Goal: Find specific page/section: Find specific page/section

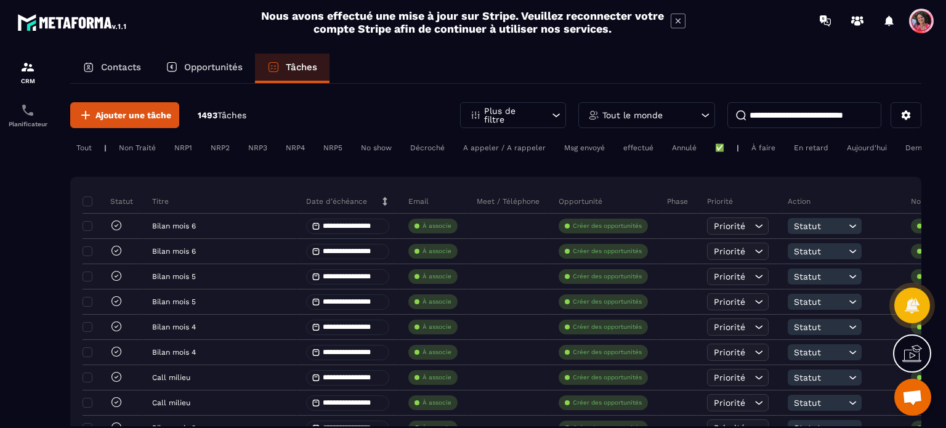
click at [215, 58] on div "Opportunités" at bounding box center [204, 69] width 102 height 30
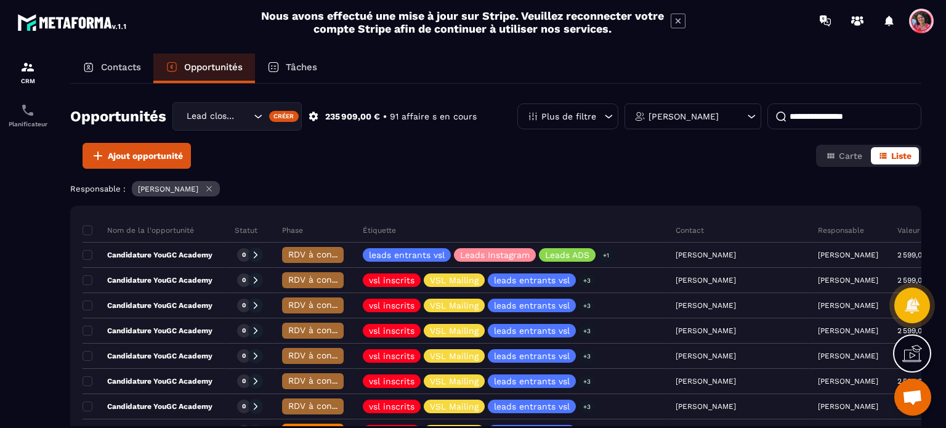
click at [211, 190] on icon at bounding box center [209, 189] width 5 height 5
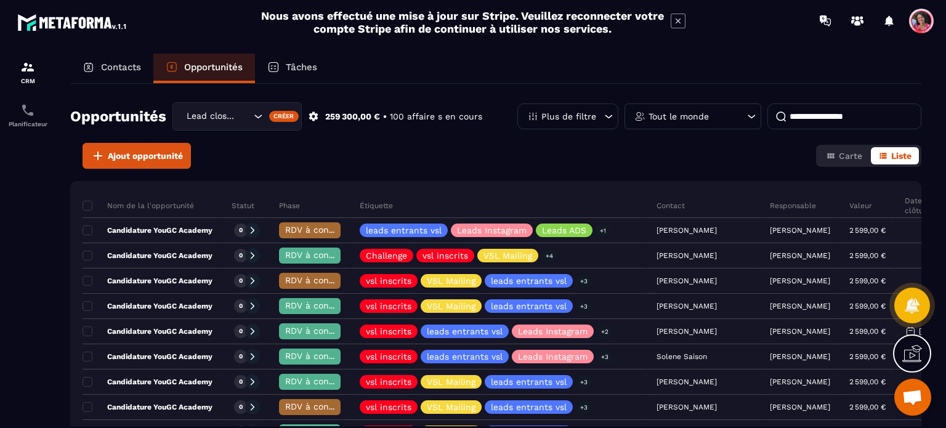
click at [116, 76] on div "Contacts" at bounding box center [111, 69] width 83 height 30
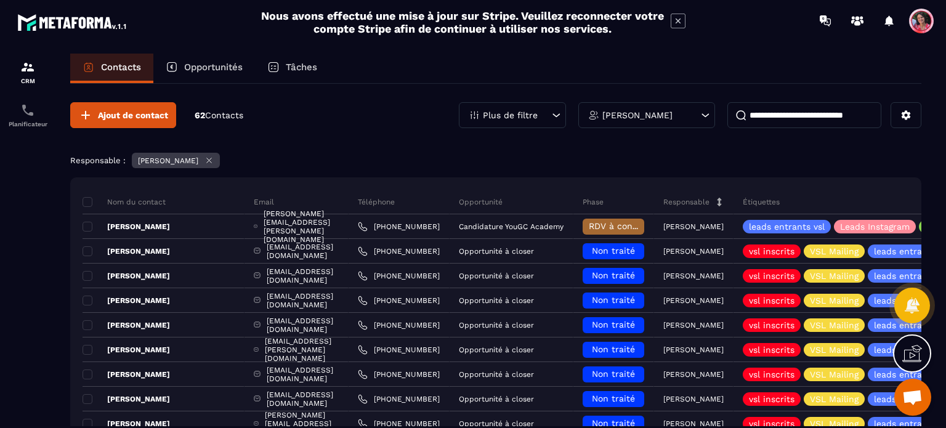
click at [212, 160] on icon at bounding box center [208, 160] width 9 height 9
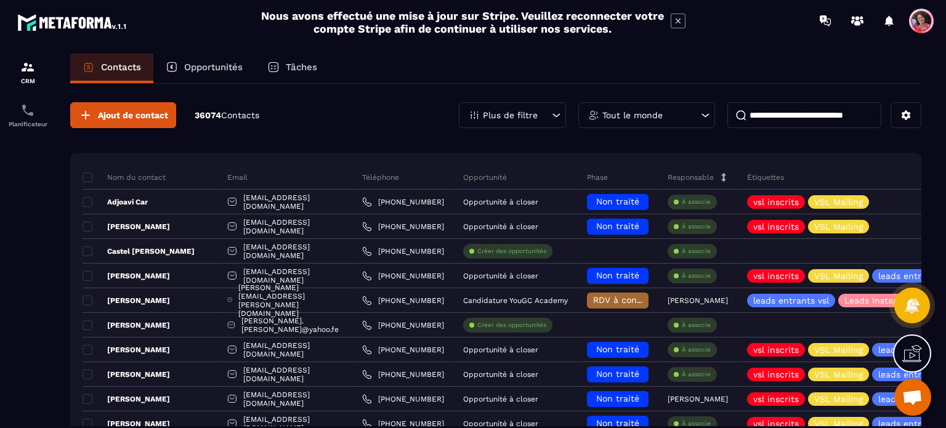
click at [769, 114] on input at bounding box center [804, 115] width 154 height 26
paste input "**********"
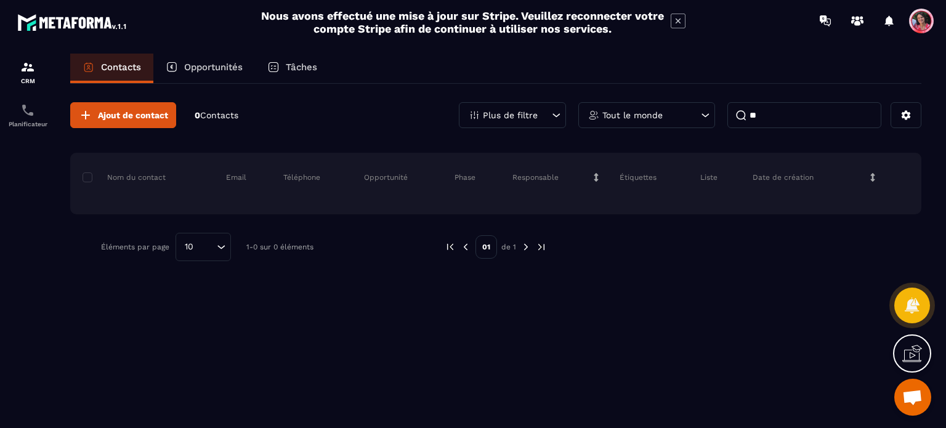
type input "*"
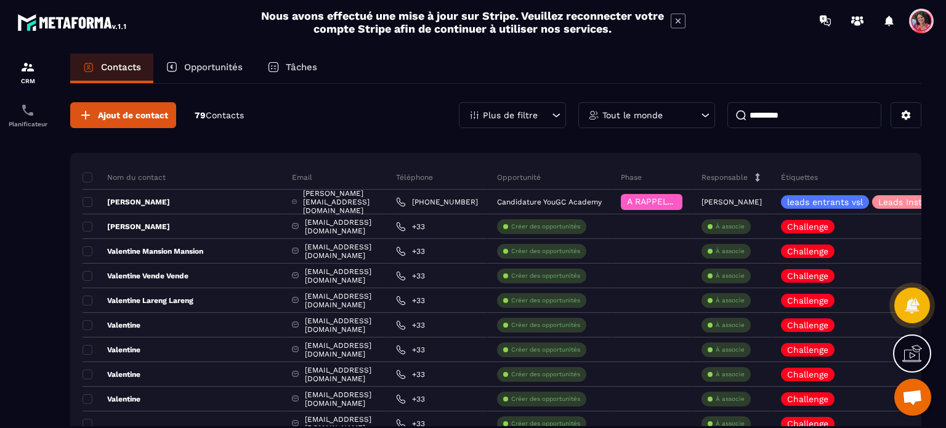
click at [554, 113] on icon at bounding box center [556, 115] width 12 height 12
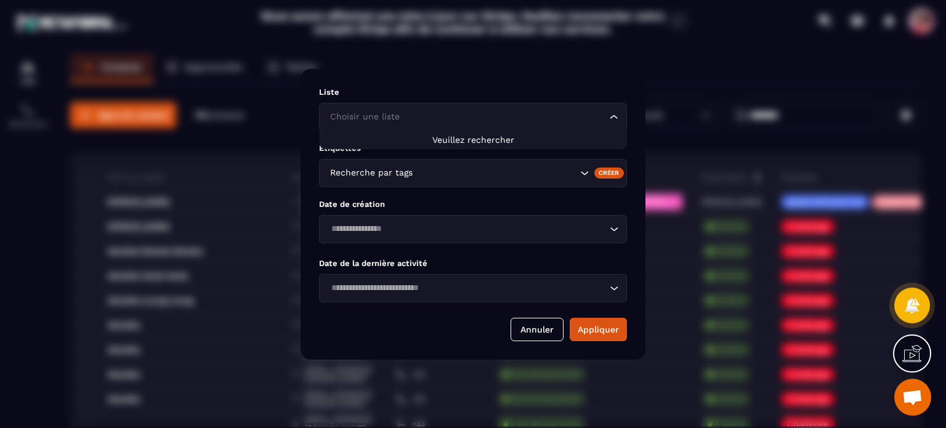
click at [556, 119] on input "Search for option" at bounding box center [467, 117] width 280 height 14
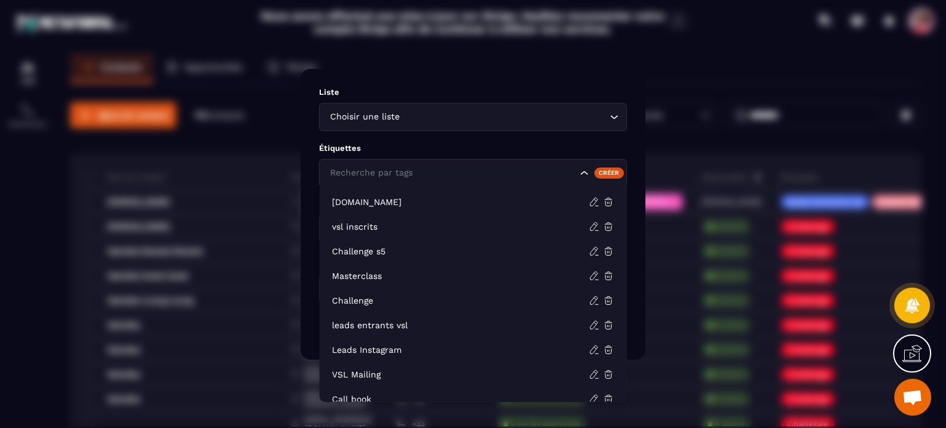
click at [553, 168] on input "Search for option" at bounding box center [452, 173] width 250 height 14
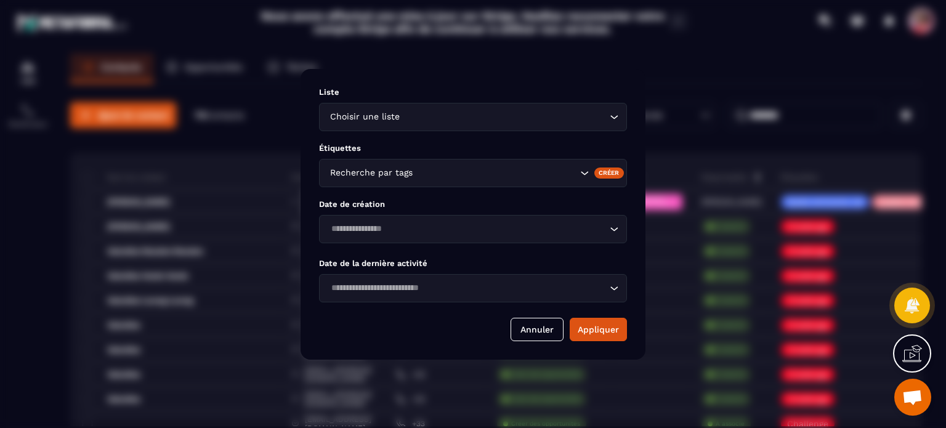
click at [584, 13] on div "Modal window" at bounding box center [473, 214] width 946 height 428
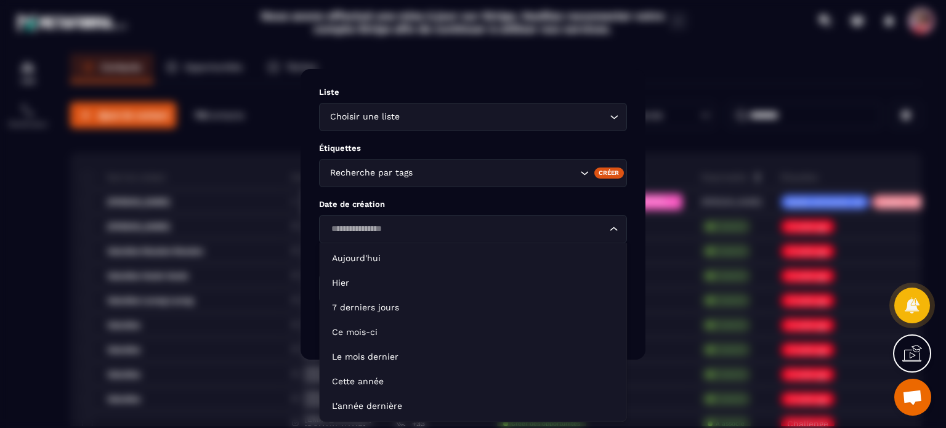
click at [512, 230] on input "Search for option" at bounding box center [467, 229] width 280 height 14
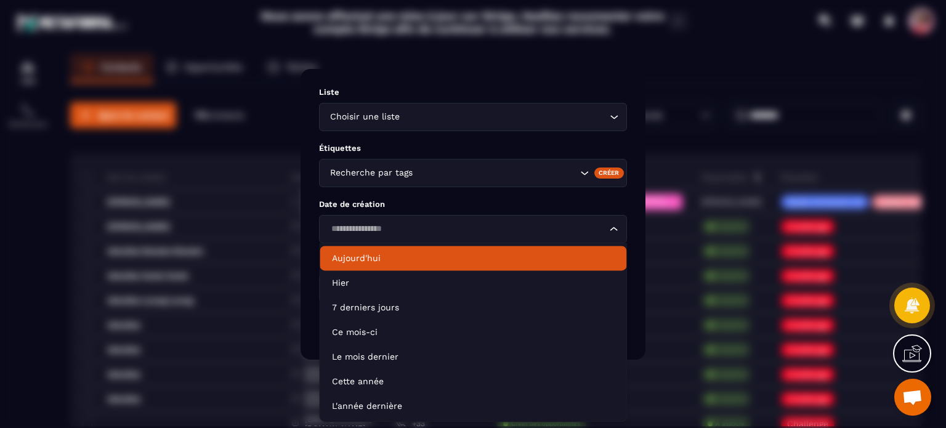
click at [483, 260] on p "Aujourd'hui" at bounding box center [473, 258] width 282 height 12
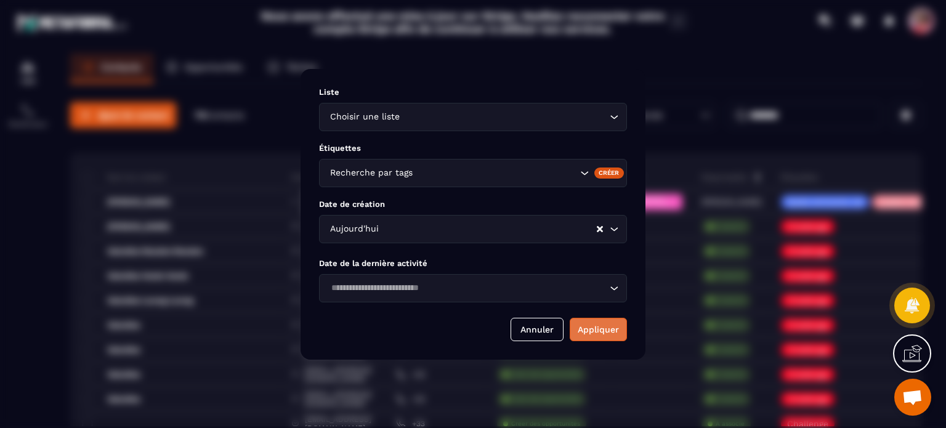
click at [590, 331] on button "Appliquer" at bounding box center [598, 329] width 57 height 23
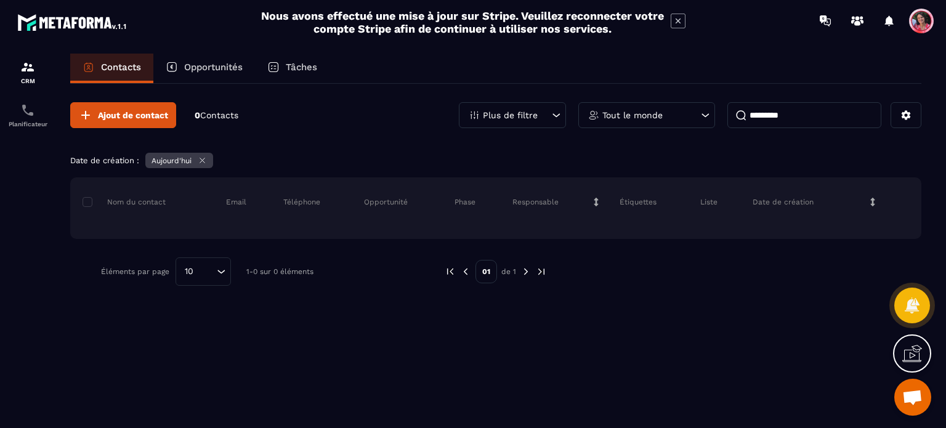
click at [549, 115] on div "Plus de filtre" at bounding box center [512, 115] width 107 height 26
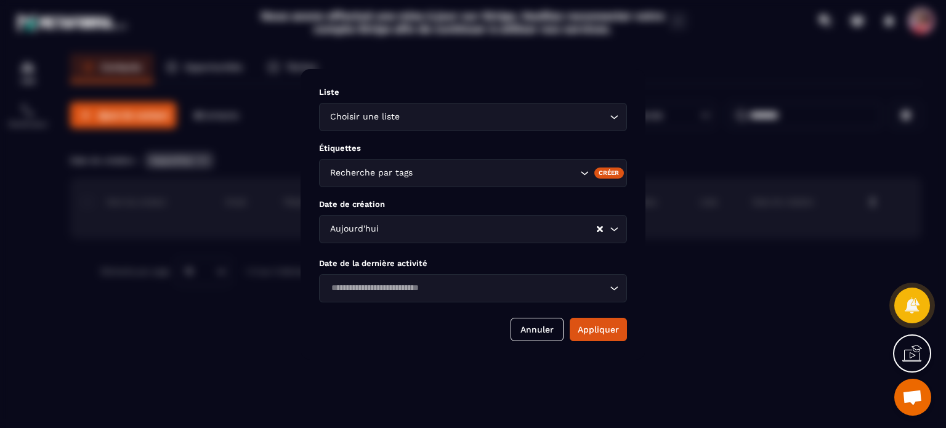
click at [600, 232] on icon "Clear Selected" at bounding box center [600, 228] width 6 height 6
click at [610, 325] on button "Appliquer" at bounding box center [598, 329] width 57 height 23
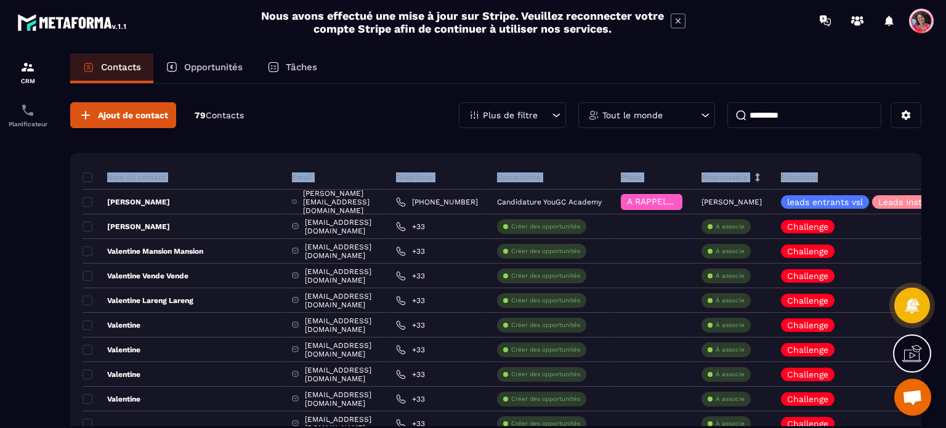
drag, startPoint x: 945, startPoint y: 174, endPoint x: 933, endPoint y: 119, distance: 55.6
click at [933, 119] on section "CRM Planificateur Contacts Opportunités Tâches Ajout de contact 79 Contacts Plu…" at bounding box center [473, 252] width 946 height 422
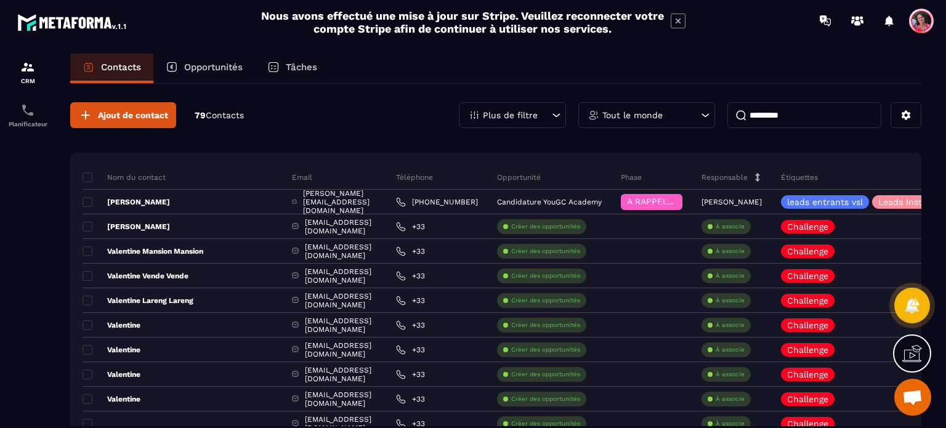
click at [942, 227] on section "CRM Planificateur Contacts Opportunités Tâches Ajout de contact 79 Contacts Plu…" at bounding box center [473, 252] width 946 height 422
click at [817, 108] on input "*********" at bounding box center [804, 115] width 154 height 26
type input "*********"
click at [913, 122] on button at bounding box center [905, 115] width 31 height 26
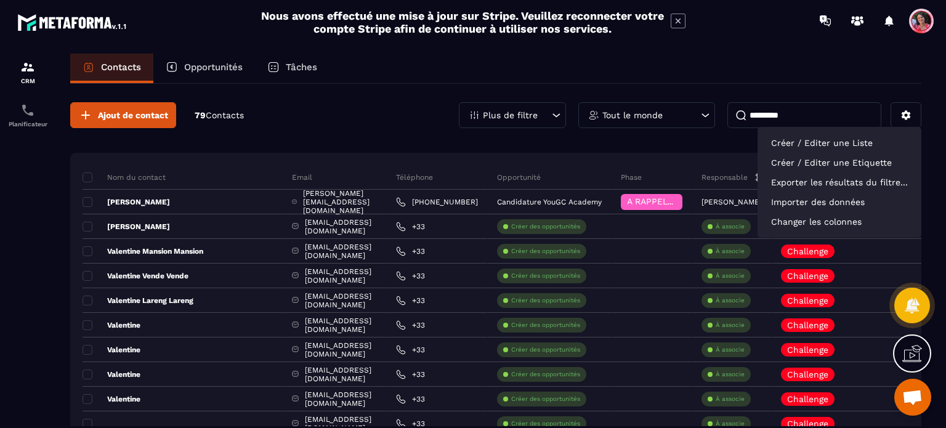
click at [945, 96] on section "CRM Planificateur Contacts Opportunités Tâches Ajout de contact 79 Contacts Plu…" at bounding box center [473, 252] width 946 height 422
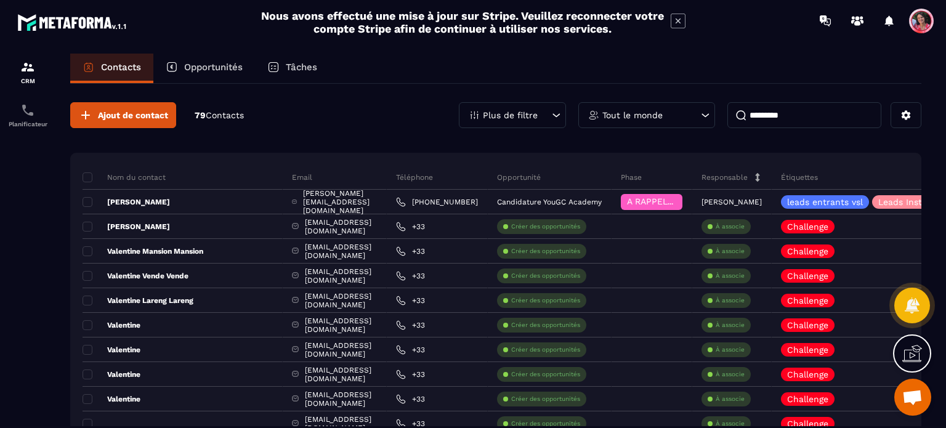
click at [649, 116] on p "Tout le monde" at bounding box center [632, 115] width 60 height 9
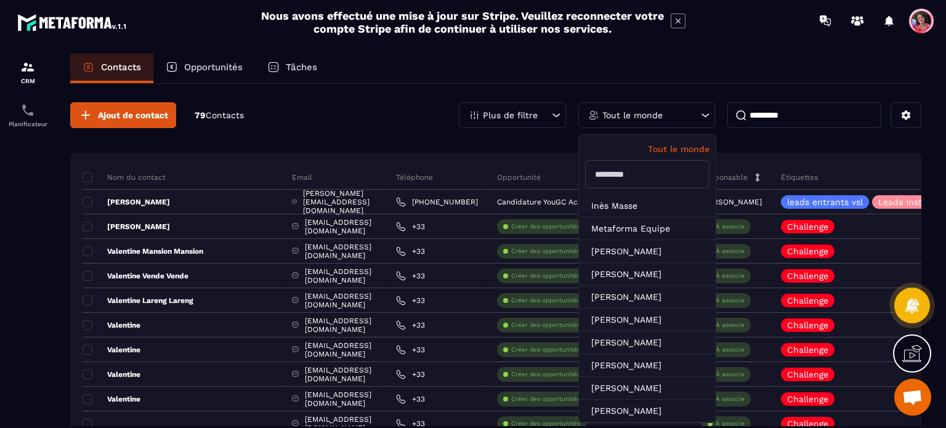
click at [616, 184] on input "text" at bounding box center [647, 174] width 124 height 28
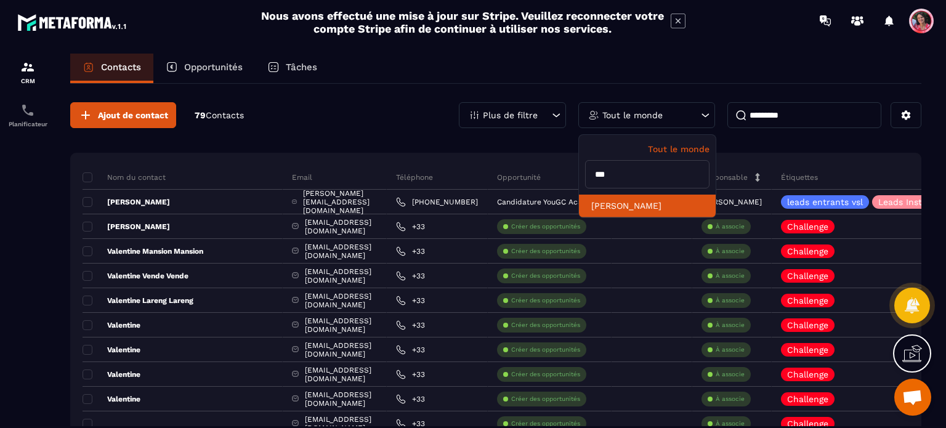
type input "***"
click at [620, 204] on li "[PERSON_NAME]" at bounding box center [647, 206] width 137 height 23
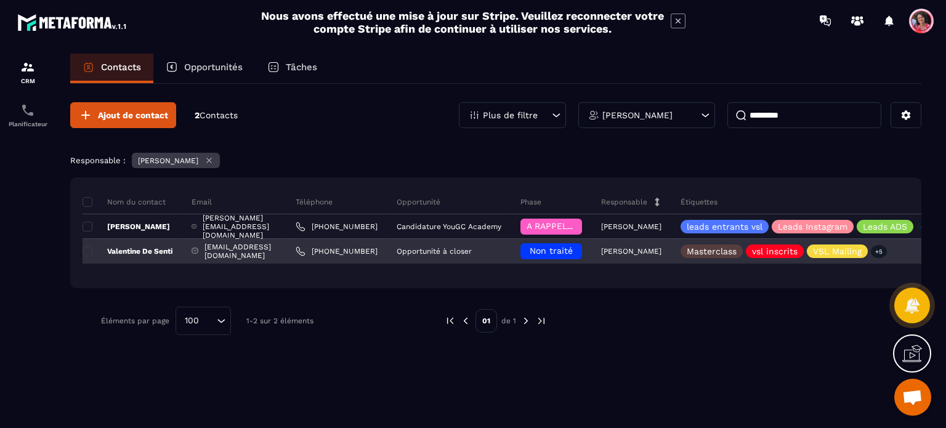
click at [243, 246] on div "[EMAIL_ADDRESS][DOMAIN_NAME]" at bounding box center [234, 251] width 104 height 25
